Goal: Complete application form

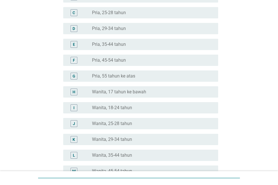
scroll to position [85, 0]
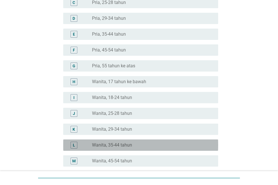
click at [115, 144] on label "Wanita, 35-44 tahun" at bounding box center [112, 145] width 40 height 6
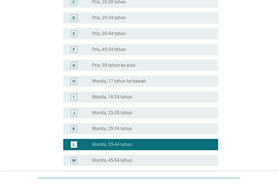
scroll to position [155, 0]
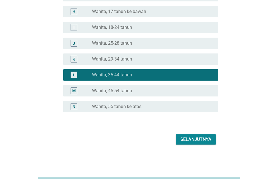
click at [189, 137] on div "Selanjutnya" at bounding box center [195, 139] width 31 height 7
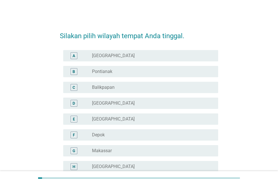
click at [120, 104] on div "radio_button_unchecked [GEOGRAPHIC_DATA]" at bounding box center [150, 103] width 117 height 6
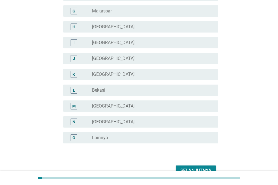
scroll to position [170, 0]
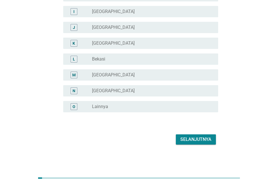
click at [123, 25] on label "[GEOGRAPHIC_DATA]" at bounding box center [113, 28] width 43 height 6
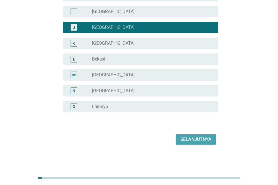
click at [193, 141] on div "Selanjutnya" at bounding box center [195, 139] width 31 height 7
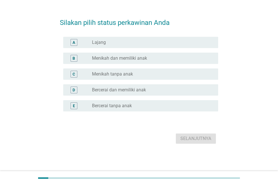
scroll to position [0, 0]
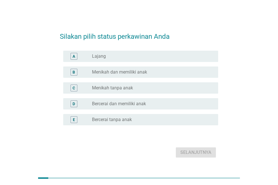
click at [136, 73] on label "Menikah dan memiliki anak" at bounding box center [119, 72] width 55 height 6
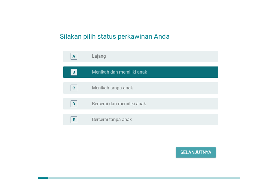
click at [196, 154] on div "Selanjutnya" at bounding box center [195, 152] width 31 height 7
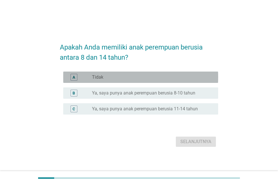
click at [117, 75] on div "radio_button_unchecked Tidak" at bounding box center [150, 77] width 117 height 6
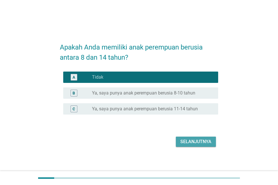
click at [199, 143] on div "Selanjutnya" at bounding box center [195, 141] width 31 height 7
